Goal: Task Accomplishment & Management: Manage account settings

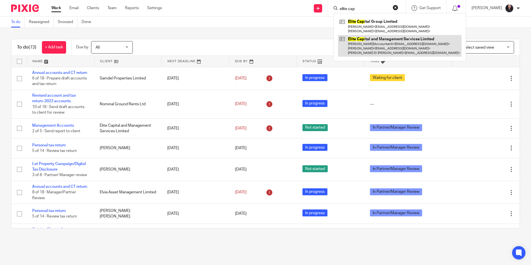
type input "elite cap"
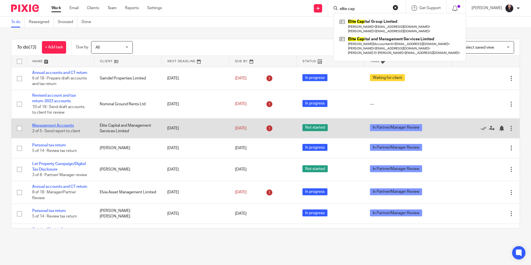
click at [55, 127] on link "Management Accounts" at bounding box center [53, 126] width 42 height 4
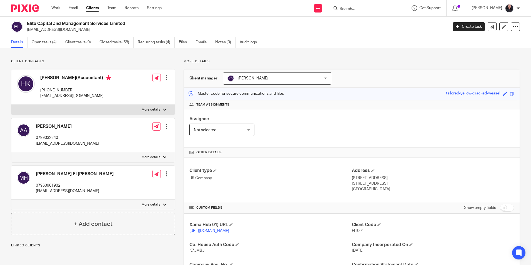
scroll to position [200, 0]
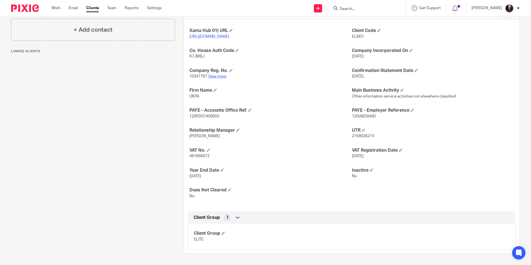
click at [222, 76] on link "View more" at bounding box center [217, 76] width 18 height 4
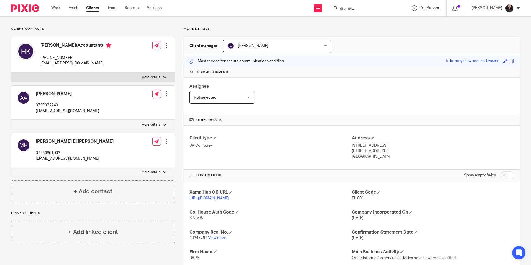
scroll to position [0, 0]
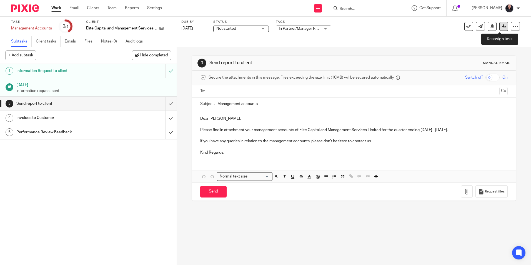
click at [502, 25] on icon at bounding box center [504, 26] width 4 height 4
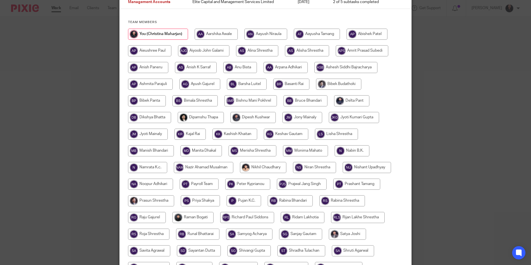
scroll to position [83, 0]
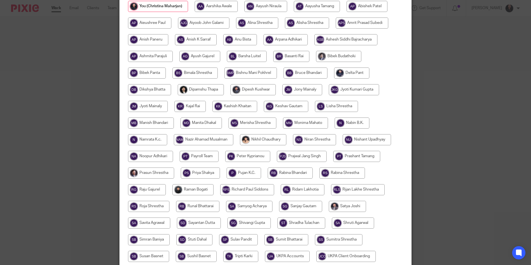
click at [156, 122] on input "radio" at bounding box center [151, 122] width 46 height 11
radio input "true"
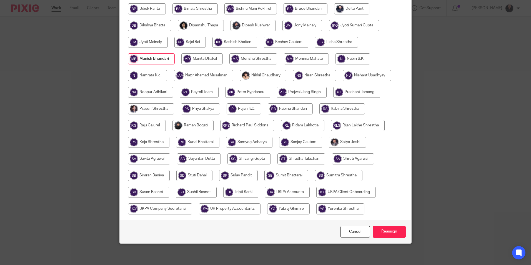
scroll to position [148, 0]
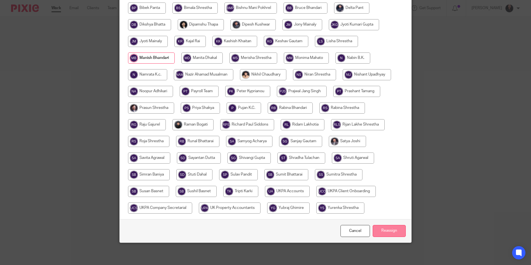
click at [395, 227] on input "Reassign" at bounding box center [389, 231] width 33 height 12
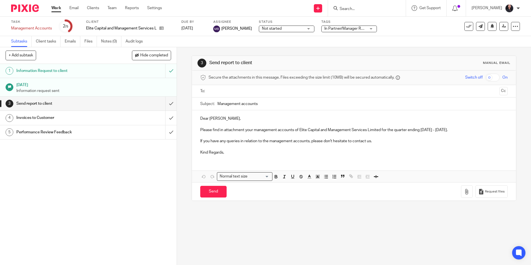
click at [28, 9] on img at bounding box center [25, 7] width 28 height 7
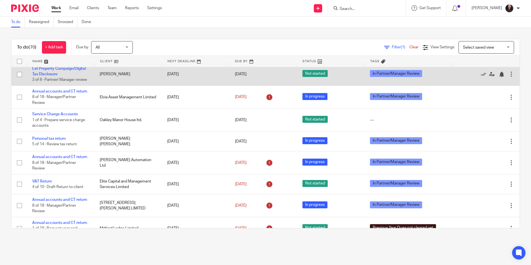
scroll to position [83, 0]
